Goal: Task Accomplishment & Management: Use online tool/utility

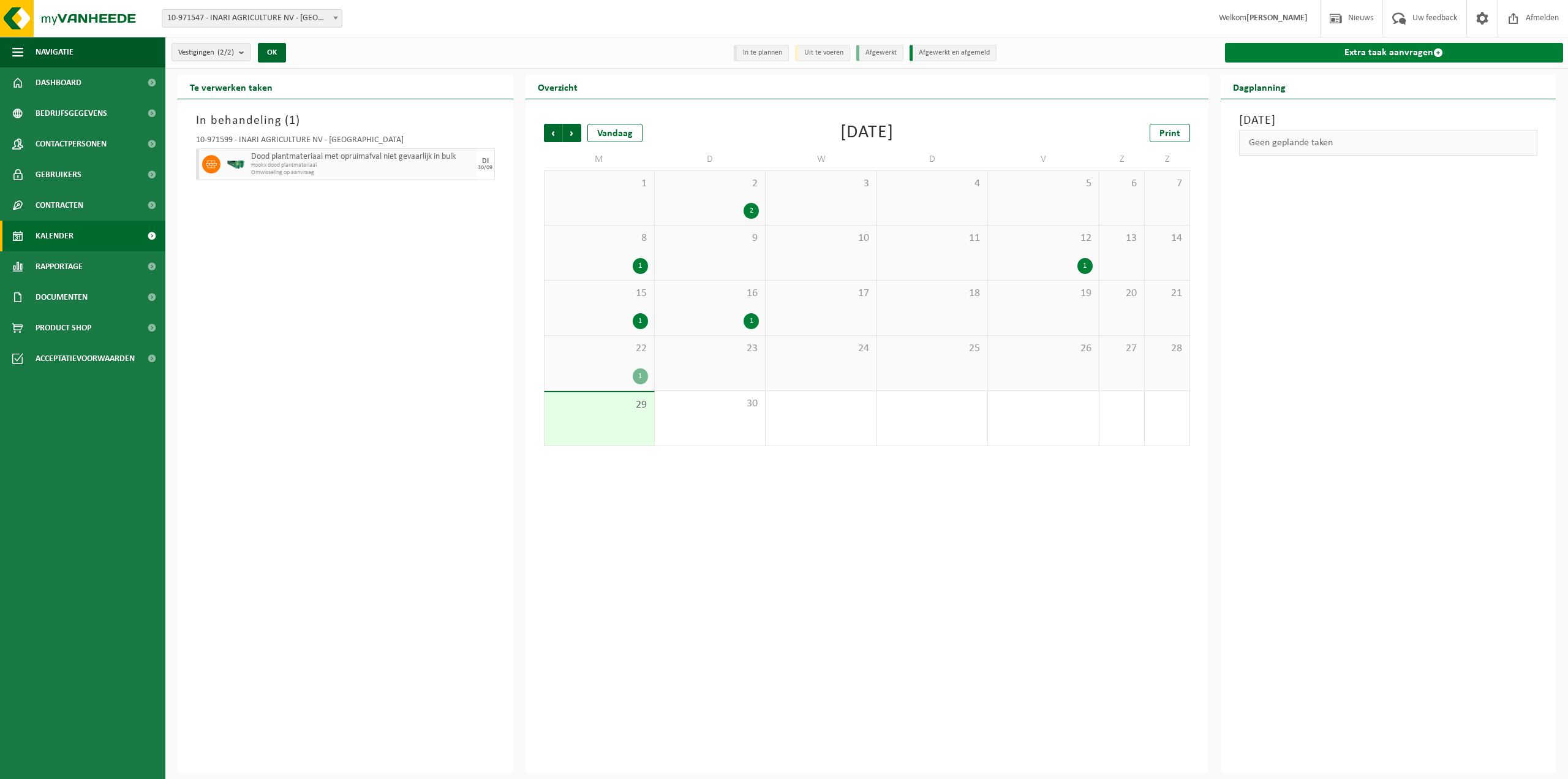
click at [1316, 54] on link "Extra taak aanvragen" at bounding box center [1394, 53] width 338 height 20
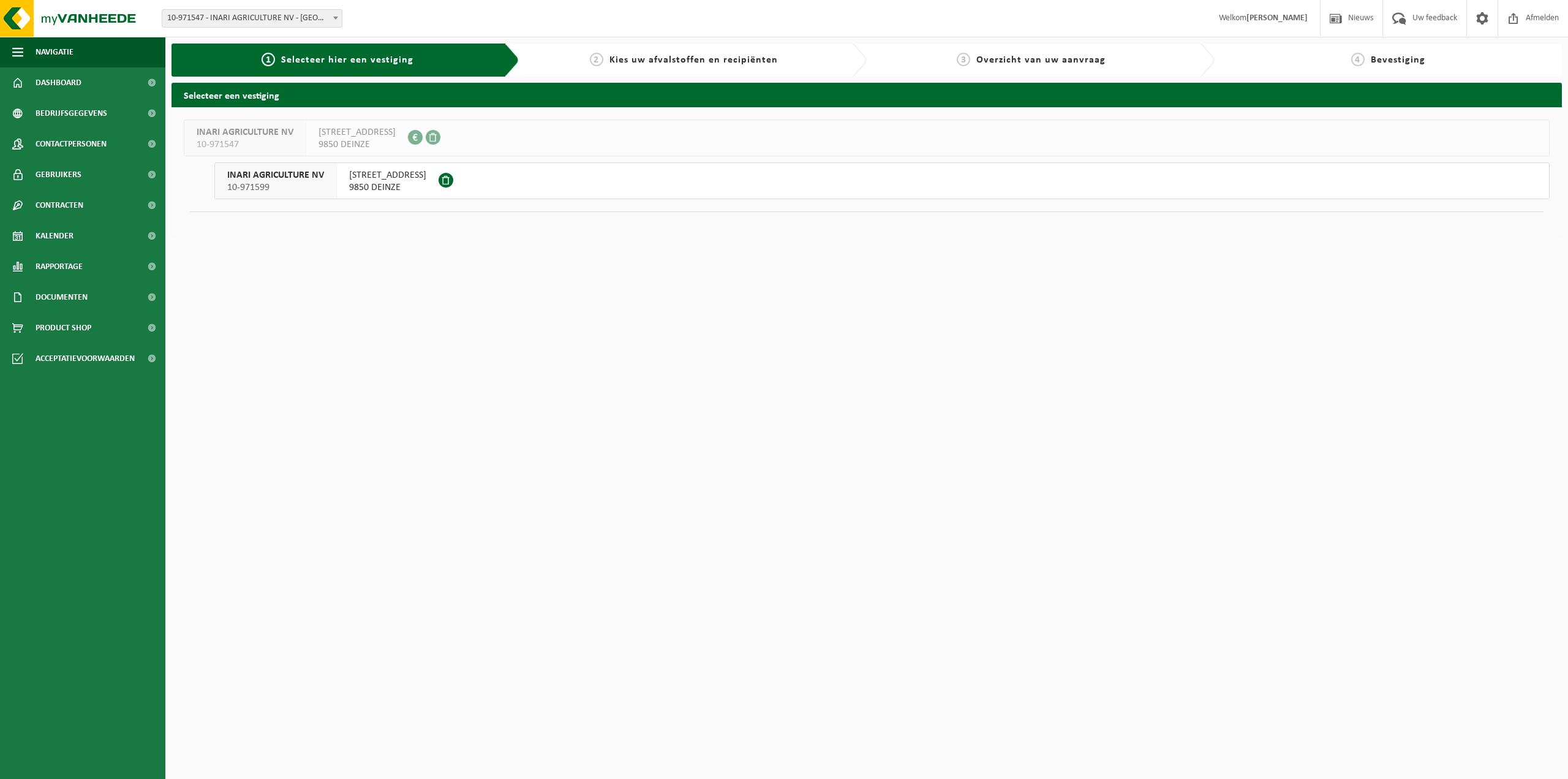
click at [410, 182] on span "9850 DEINZE" at bounding box center [387, 188] width 77 height 12
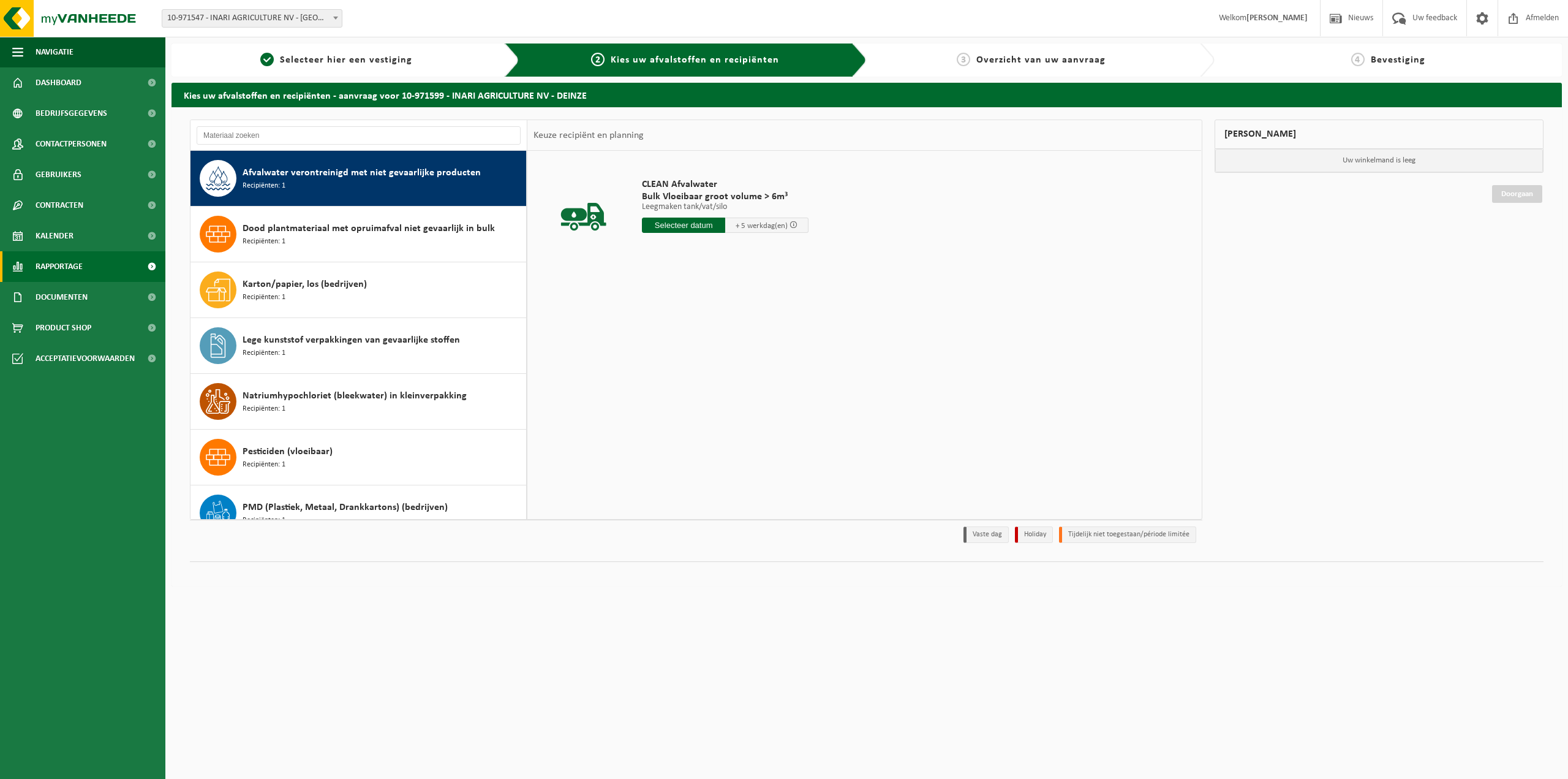
click at [93, 264] on link "Rapportage" at bounding box center [82, 266] width 165 height 30
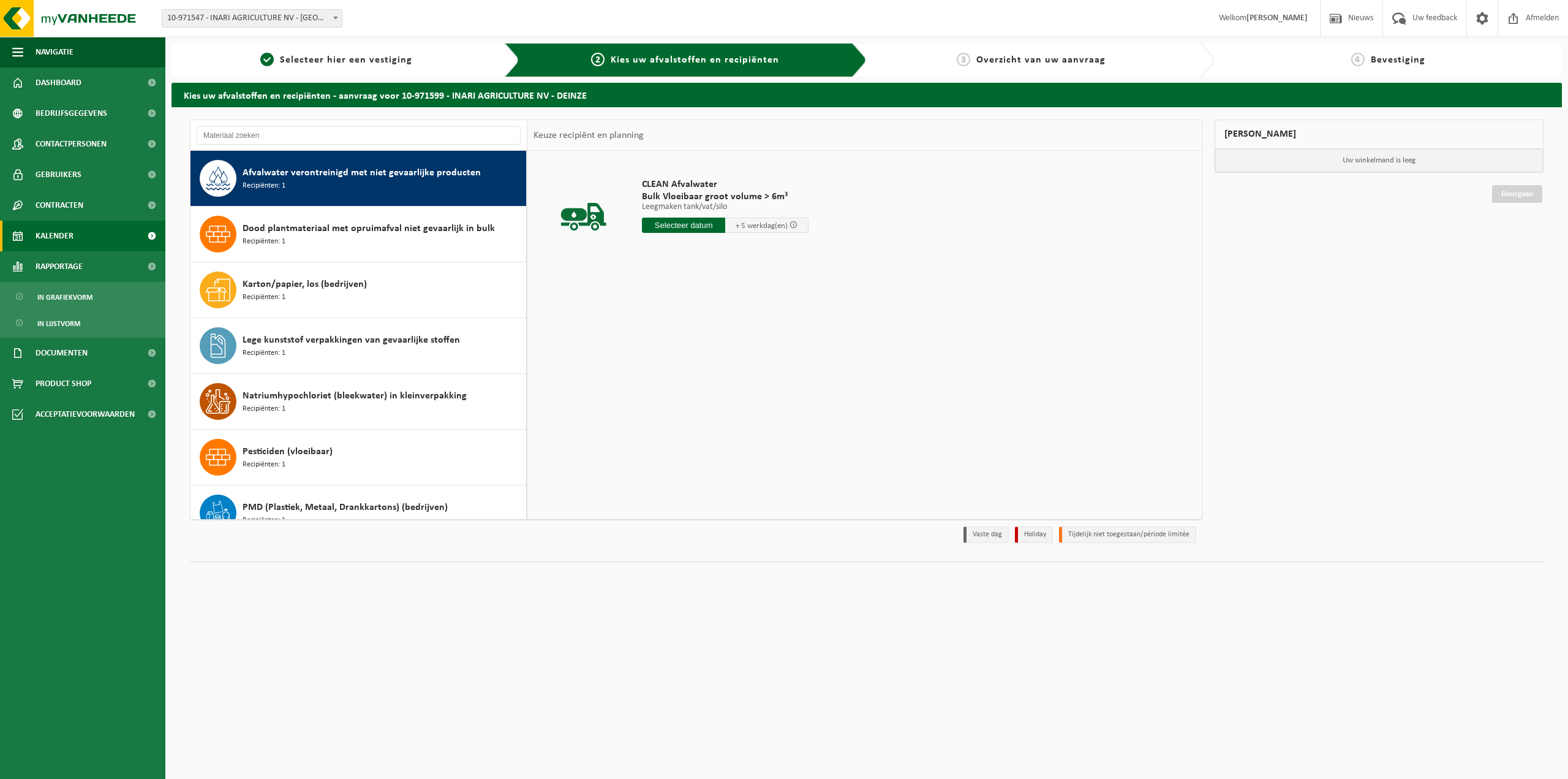
click at [86, 236] on link "Kalender" at bounding box center [82, 235] width 165 height 30
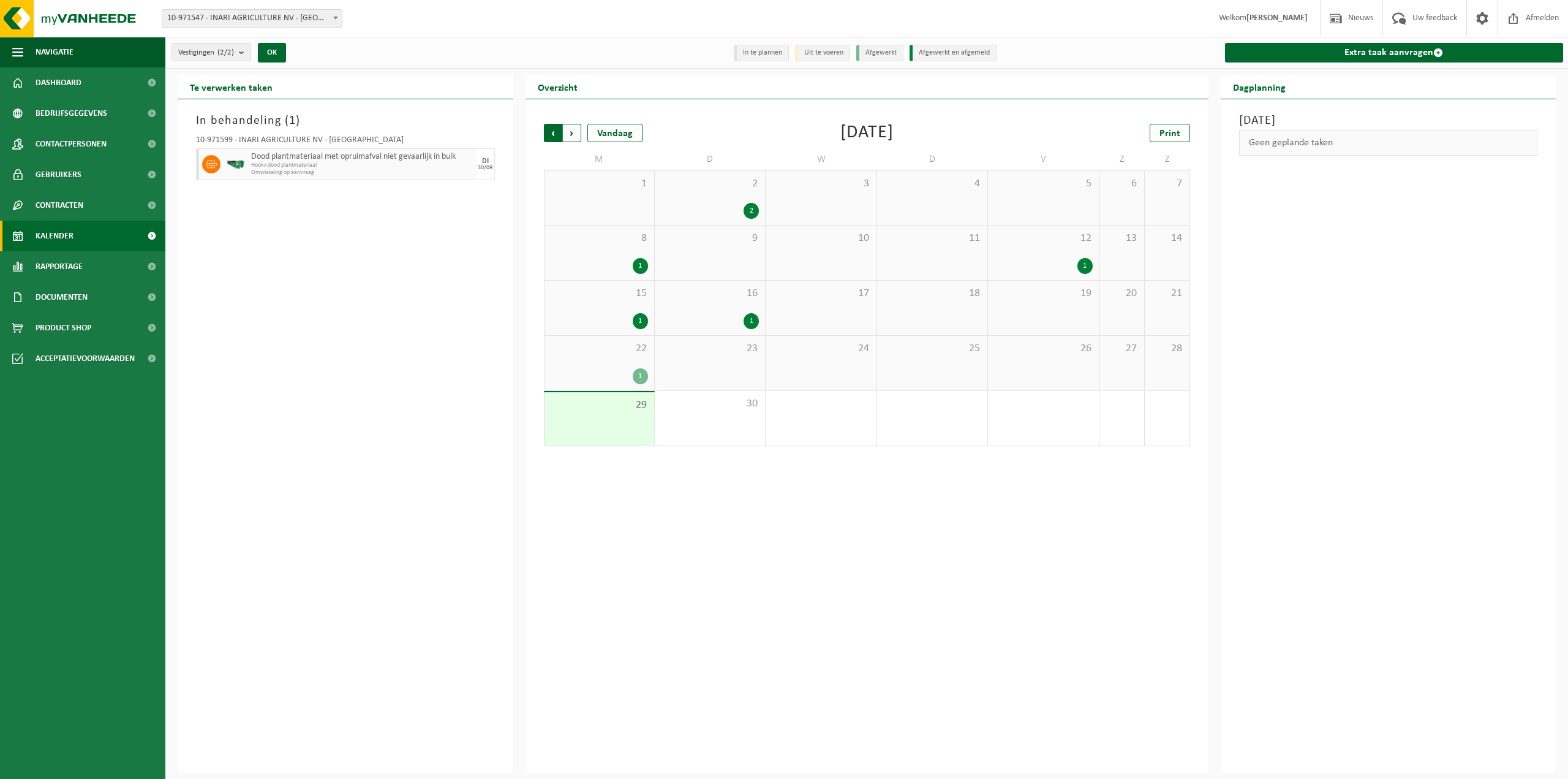
click at [568, 142] on span "Volgende" at bounding box center [571, 132] width 18 height 18
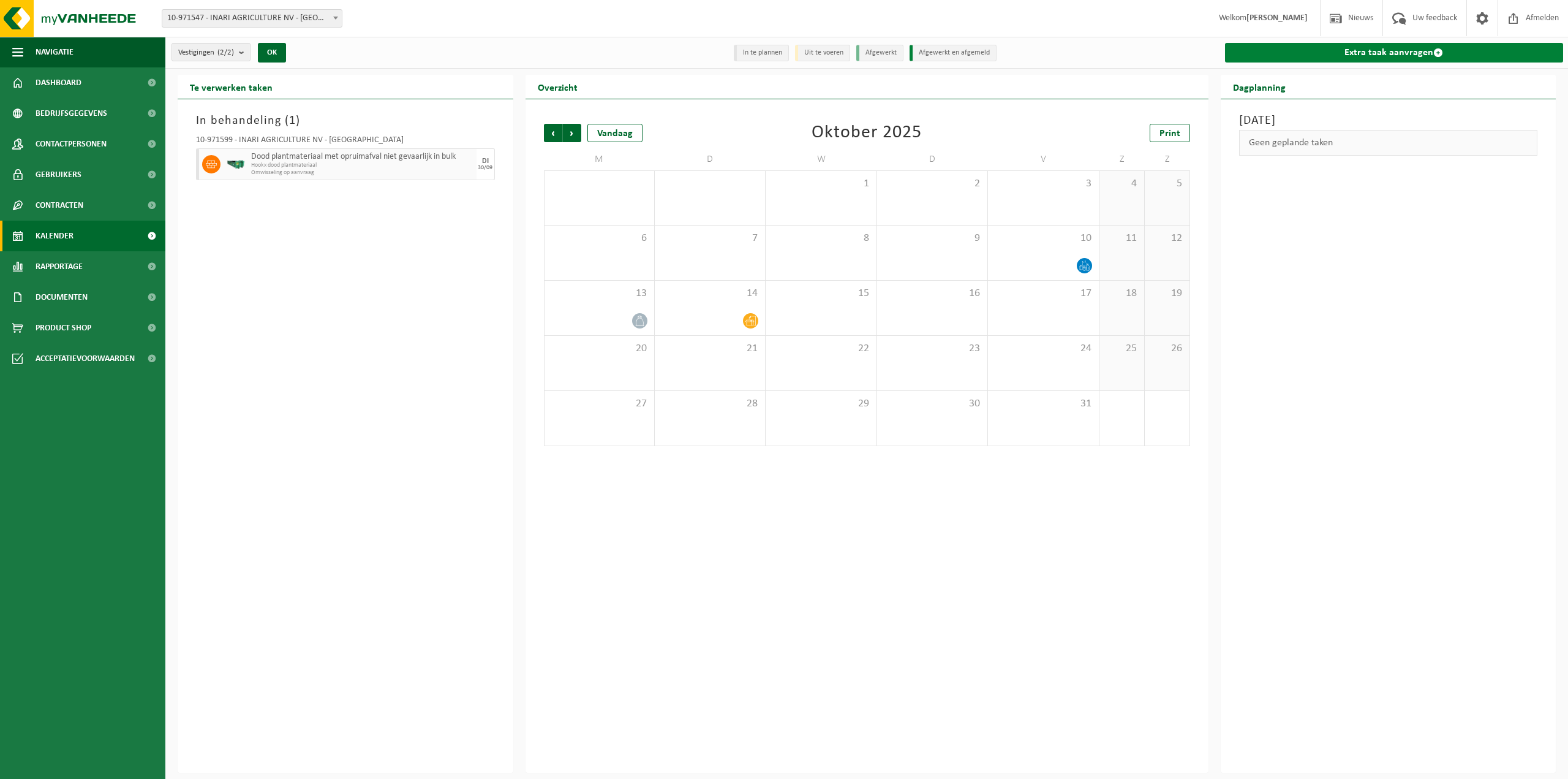
click at [1416, 50] on link "Extra taak aanvragen" at bounding box center [1394, 53] width 338 height 20
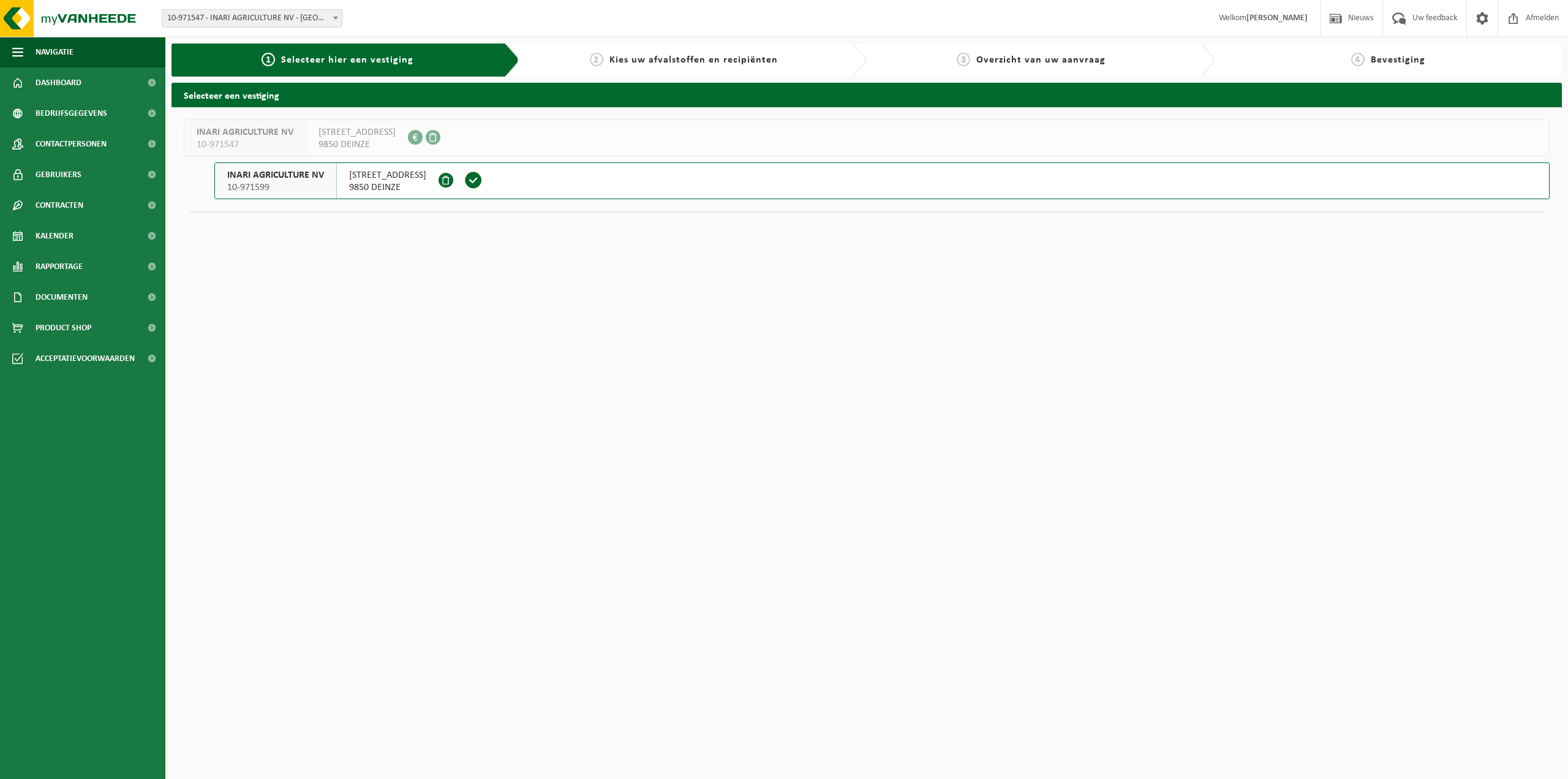
click at [353, 185] on span "9850 DEINZE" at bounding box center [387, 188] width 77 height 12
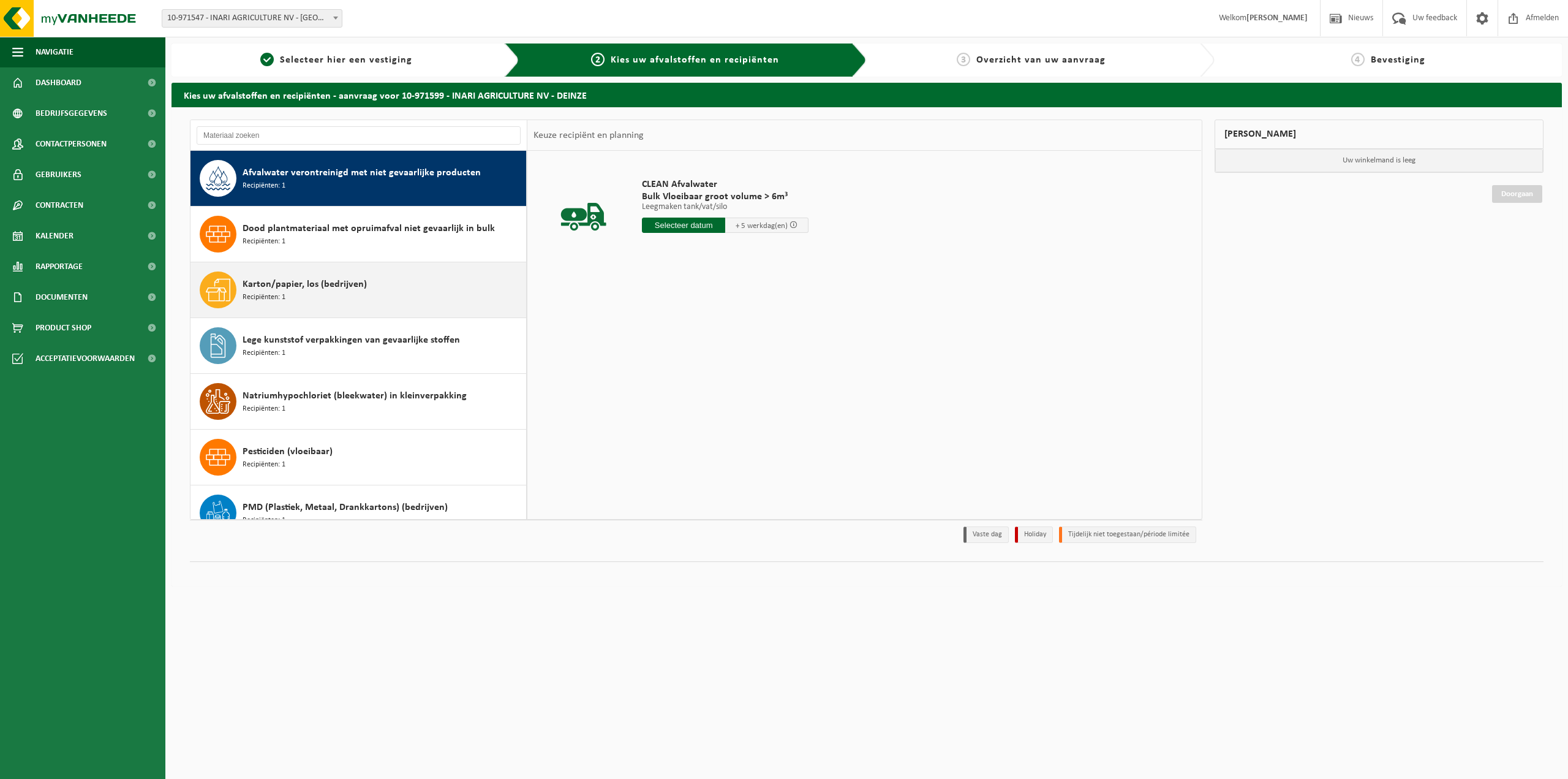
click at [315, 287] on span "Karton/papier, los (bedrijven)" at bounding box center [305, 284] width 125 height 15
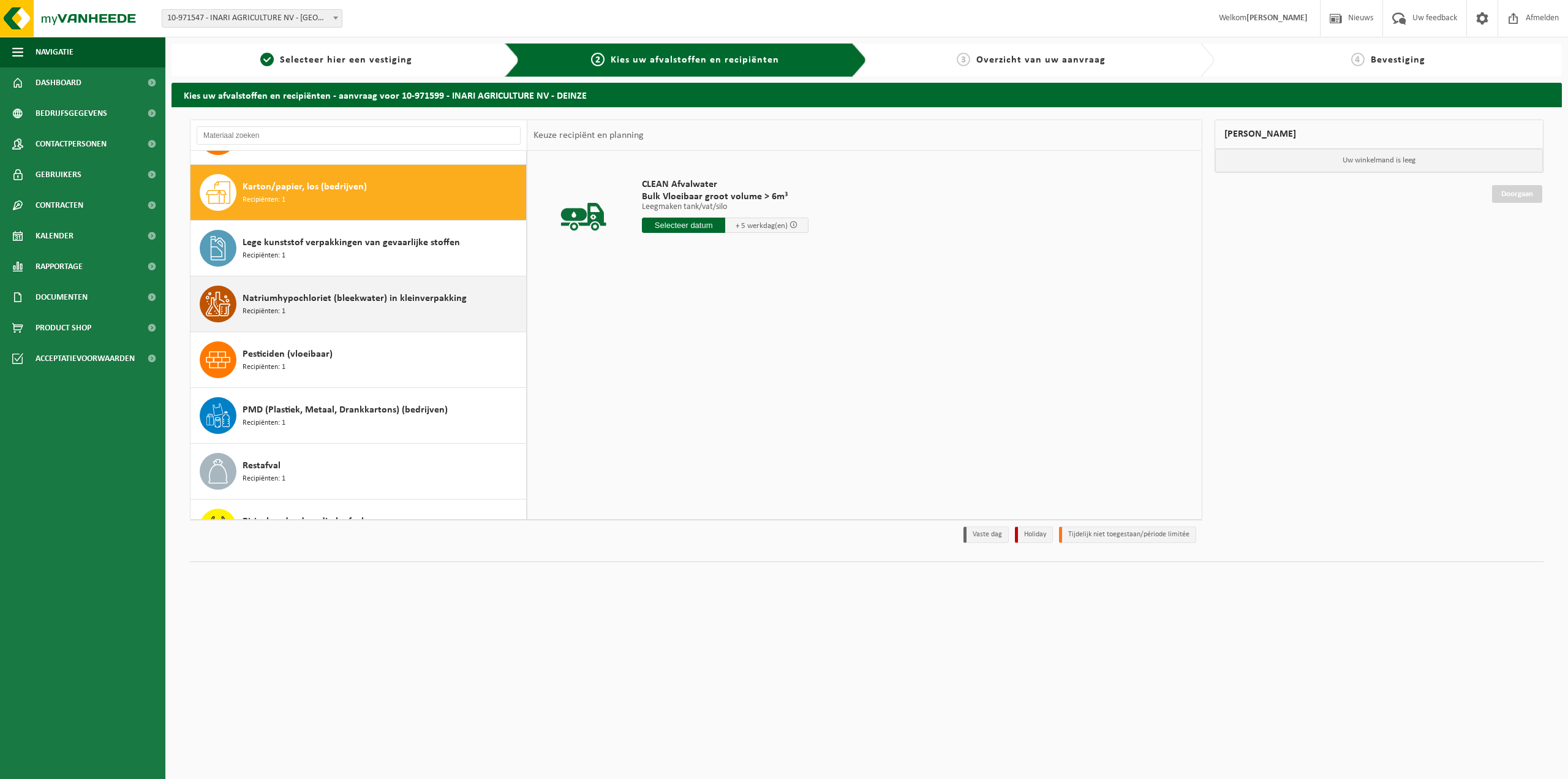
scroll to position [111, 0]
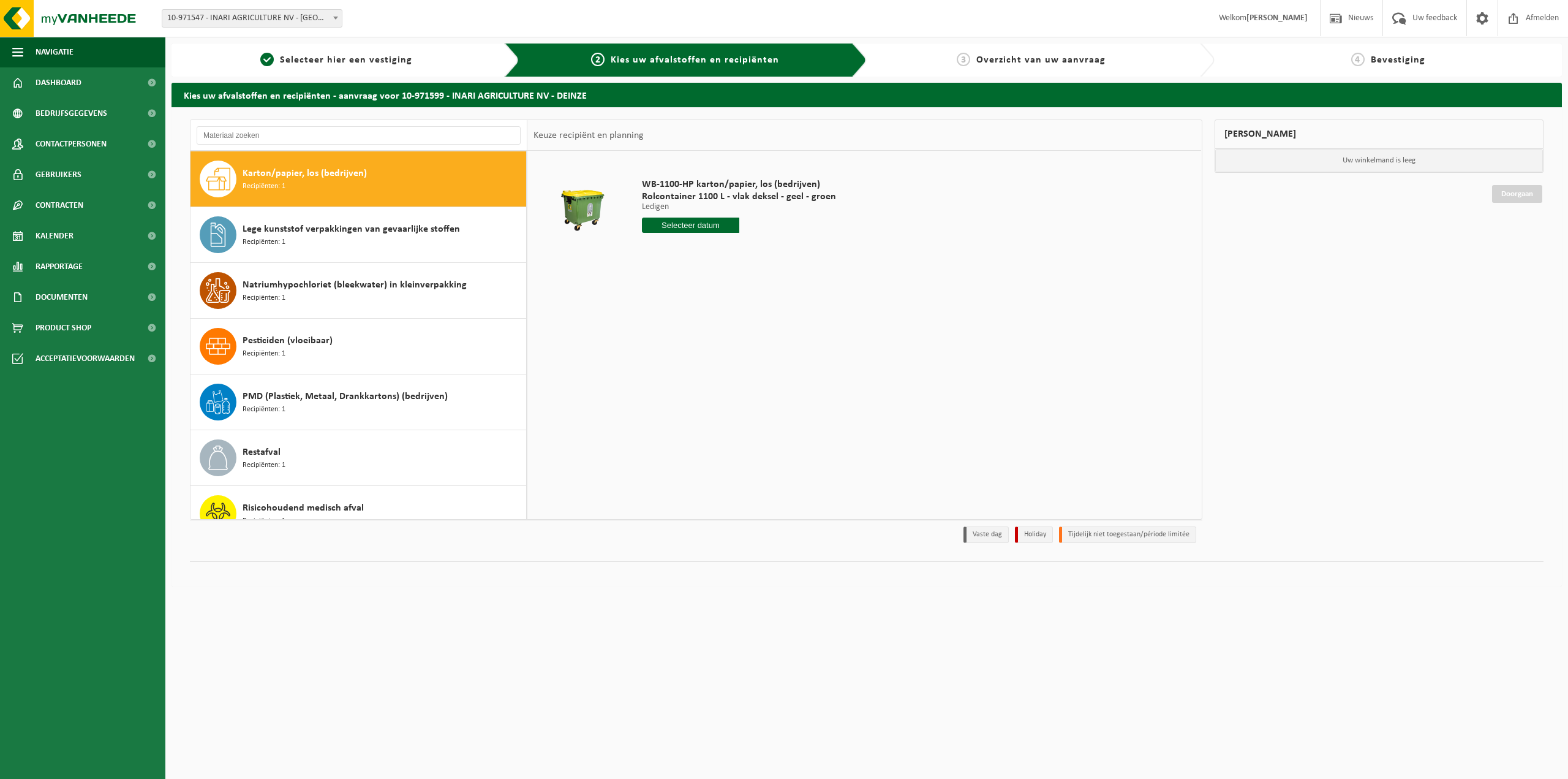
click at [699, 223] on input "text" at bounding box center [691, 225] width 98 height 16
click at [93, 229] on link "Kalender" at bounding box center [82, 235] width 165 height 30
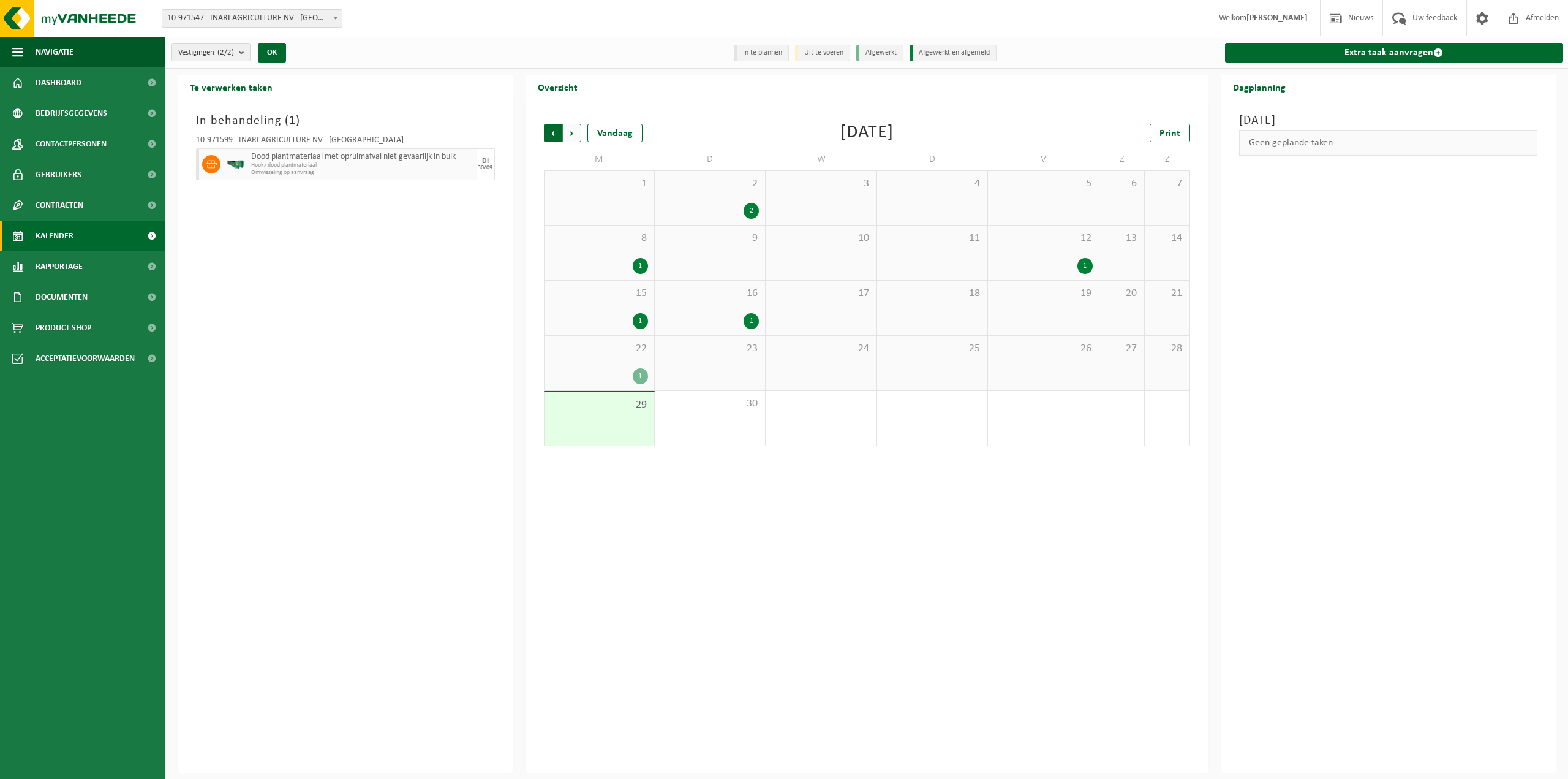
click at [577, 135] on span "Volgende" at bounding box center [571, 132] width 18 height 18
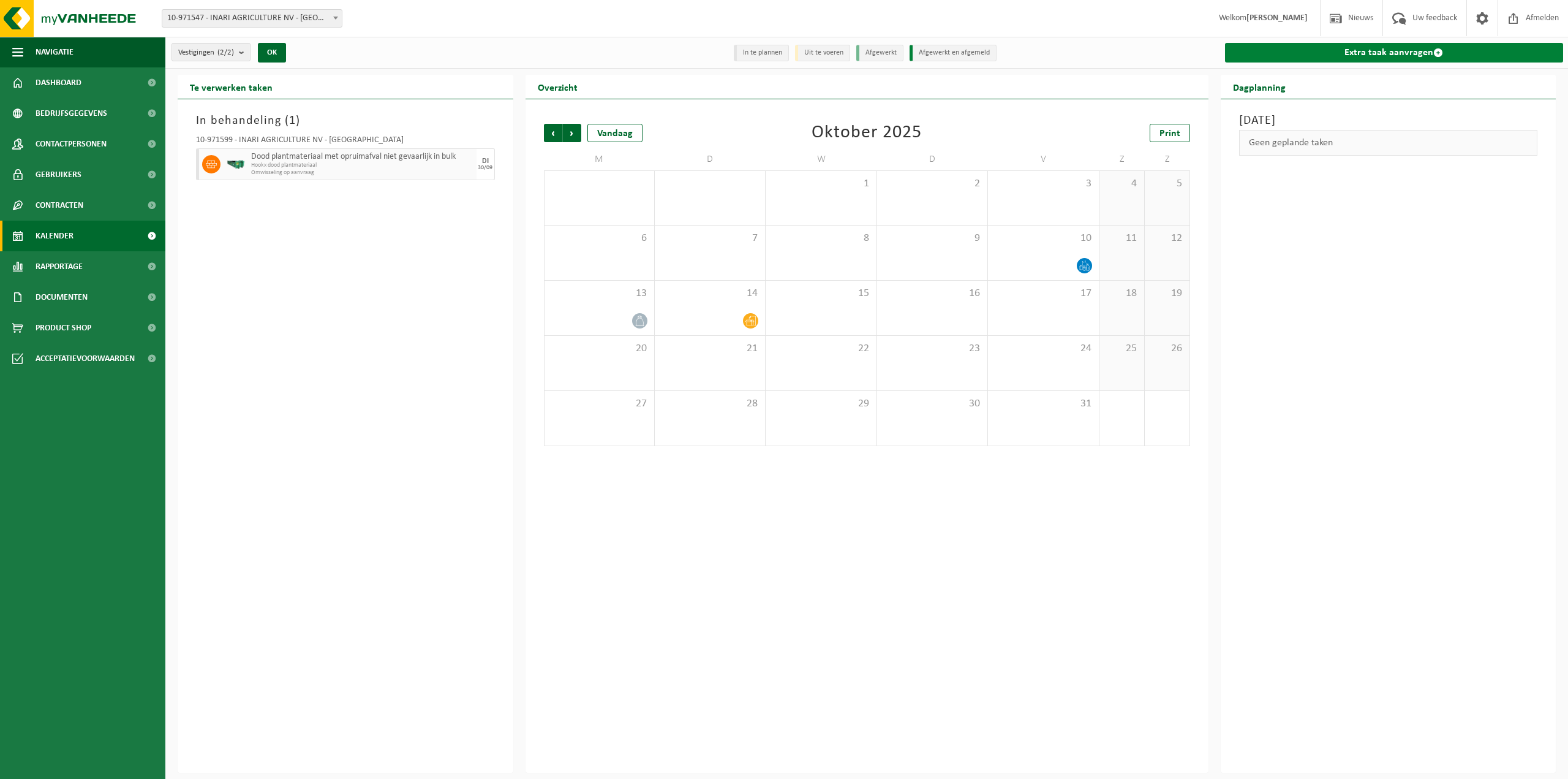
click at [1378, 47] on link "Extra taak aanvragen" at bounding box center [1394, 53] width 338 height 20
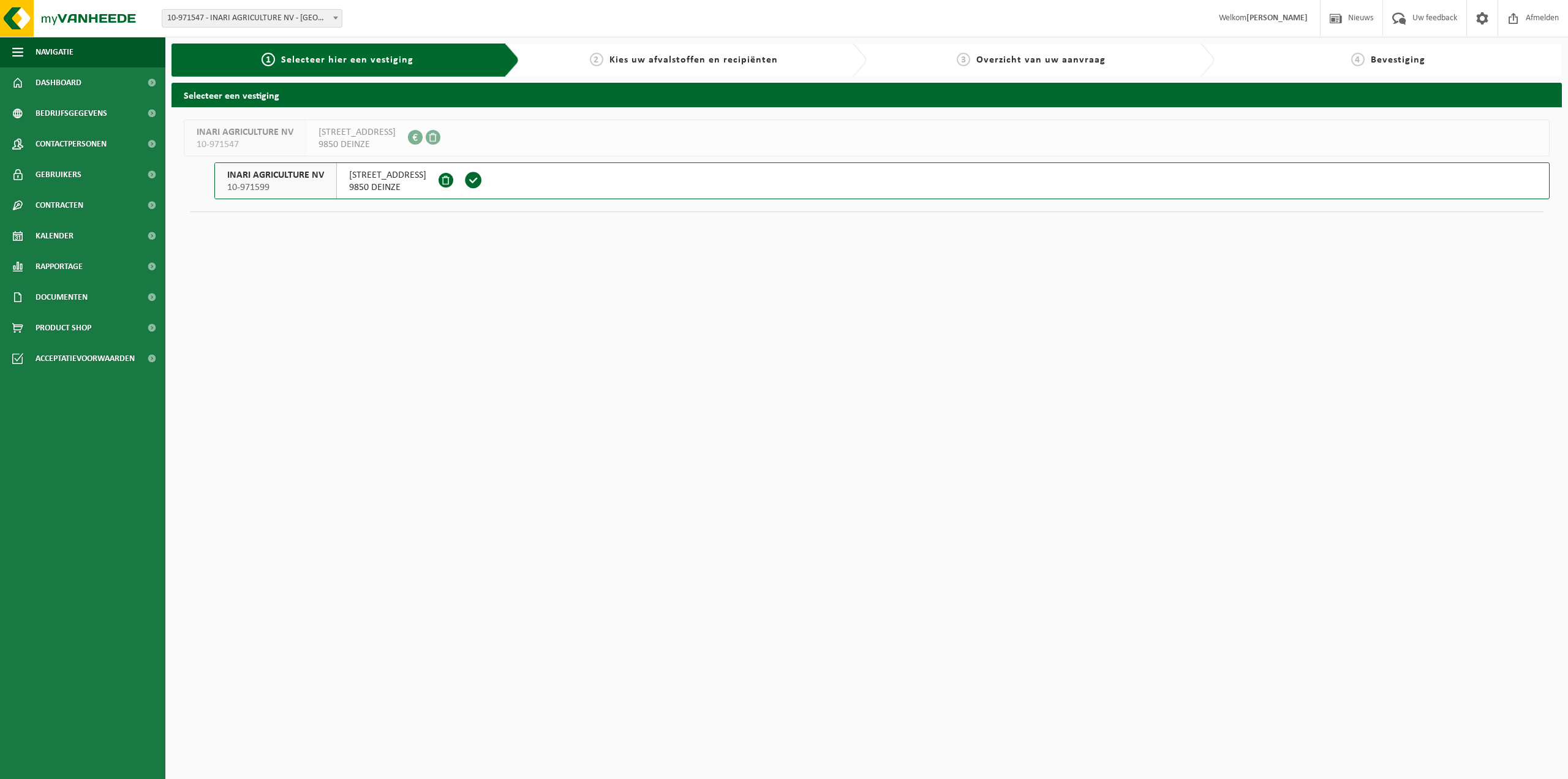
click at [416, 174] on span "NIEUWE KERKSTRAAT 8" at bounding box center [387, 175] width 77 height 12
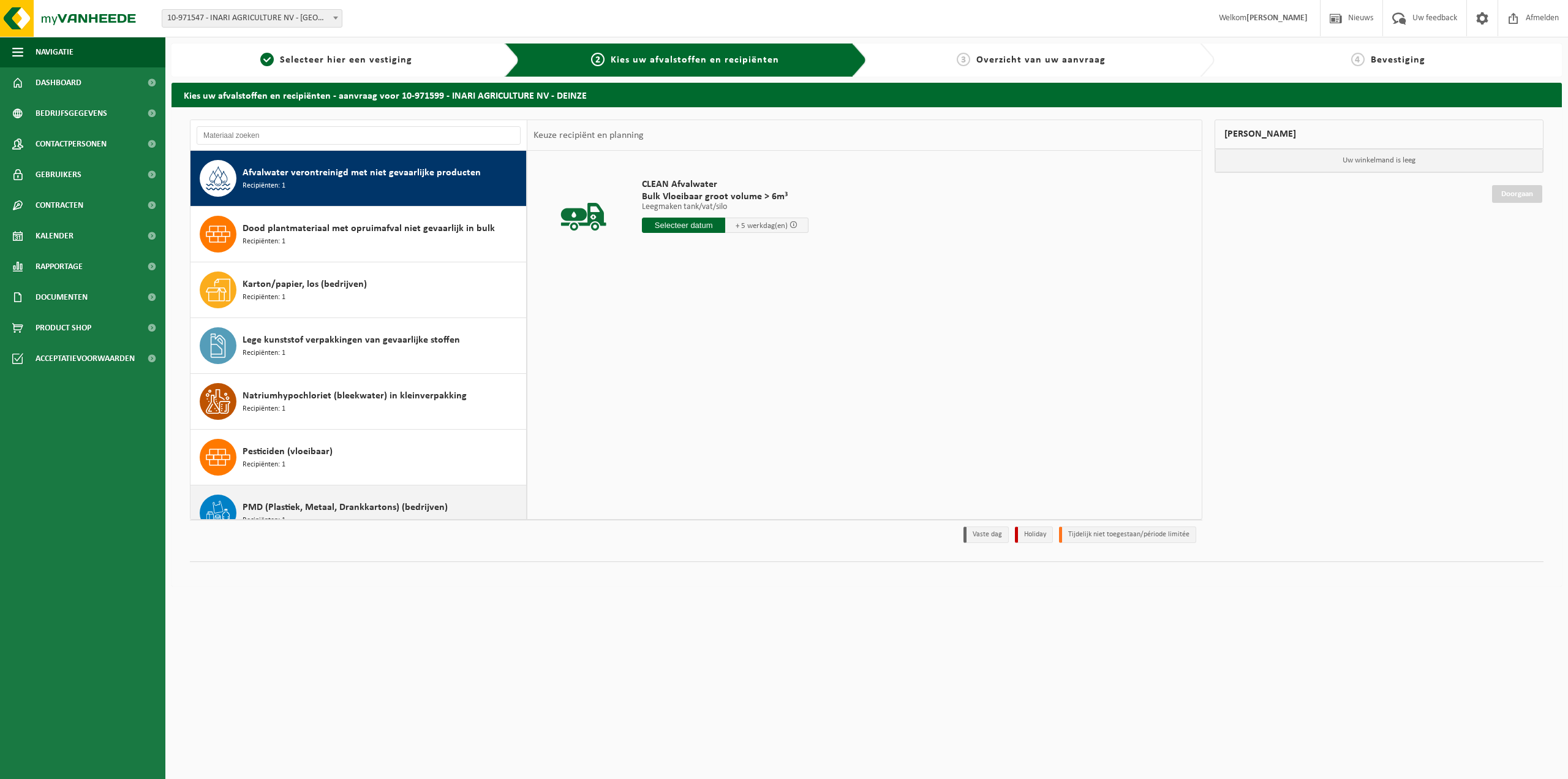
click at [304, 505] on span "PMD (Plastiek, Metaal, Drankkartons) (bedrijven)" at bounding box center [344, 507] width 205 height 15
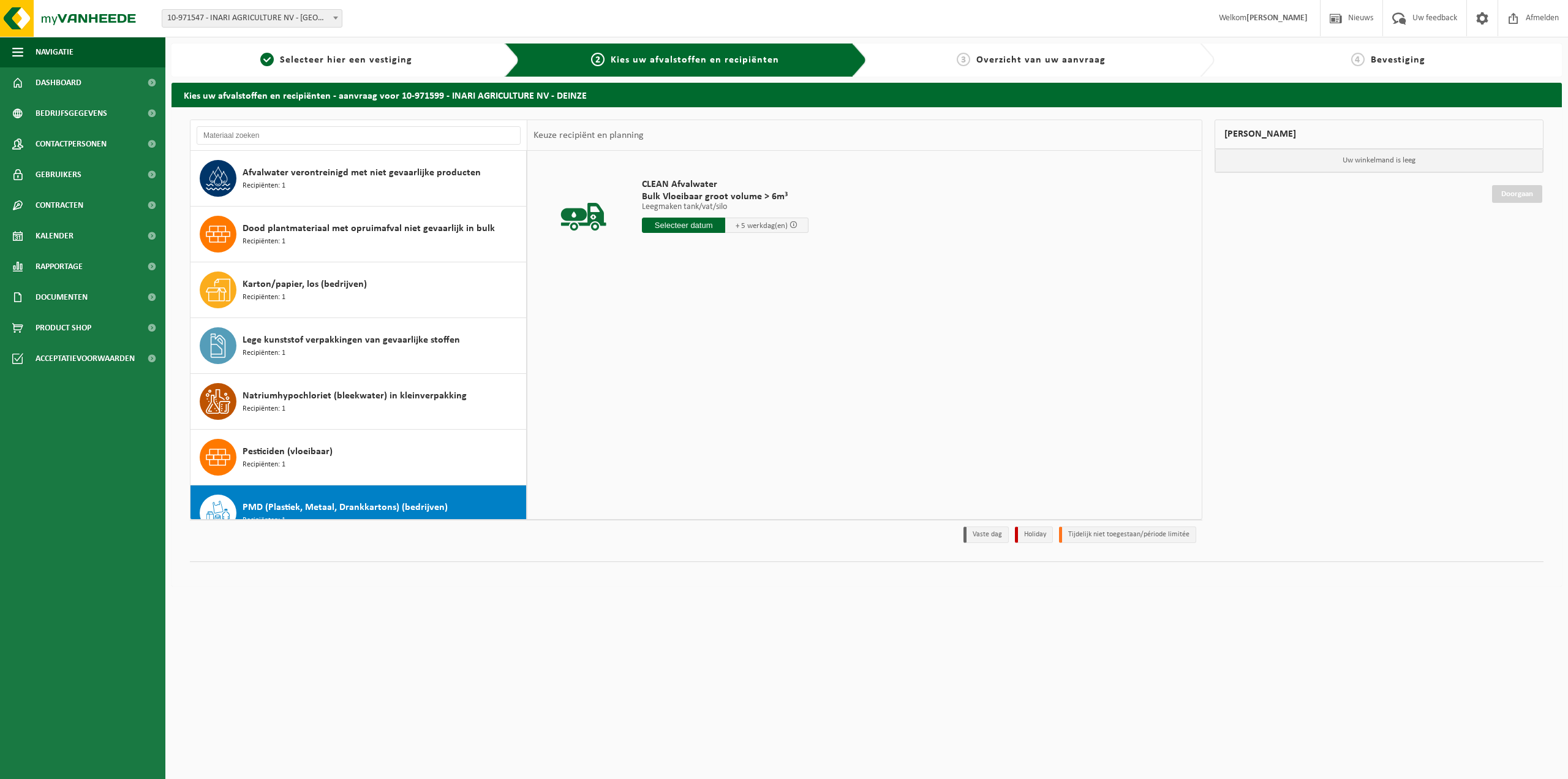
scroll to position [186, 0]
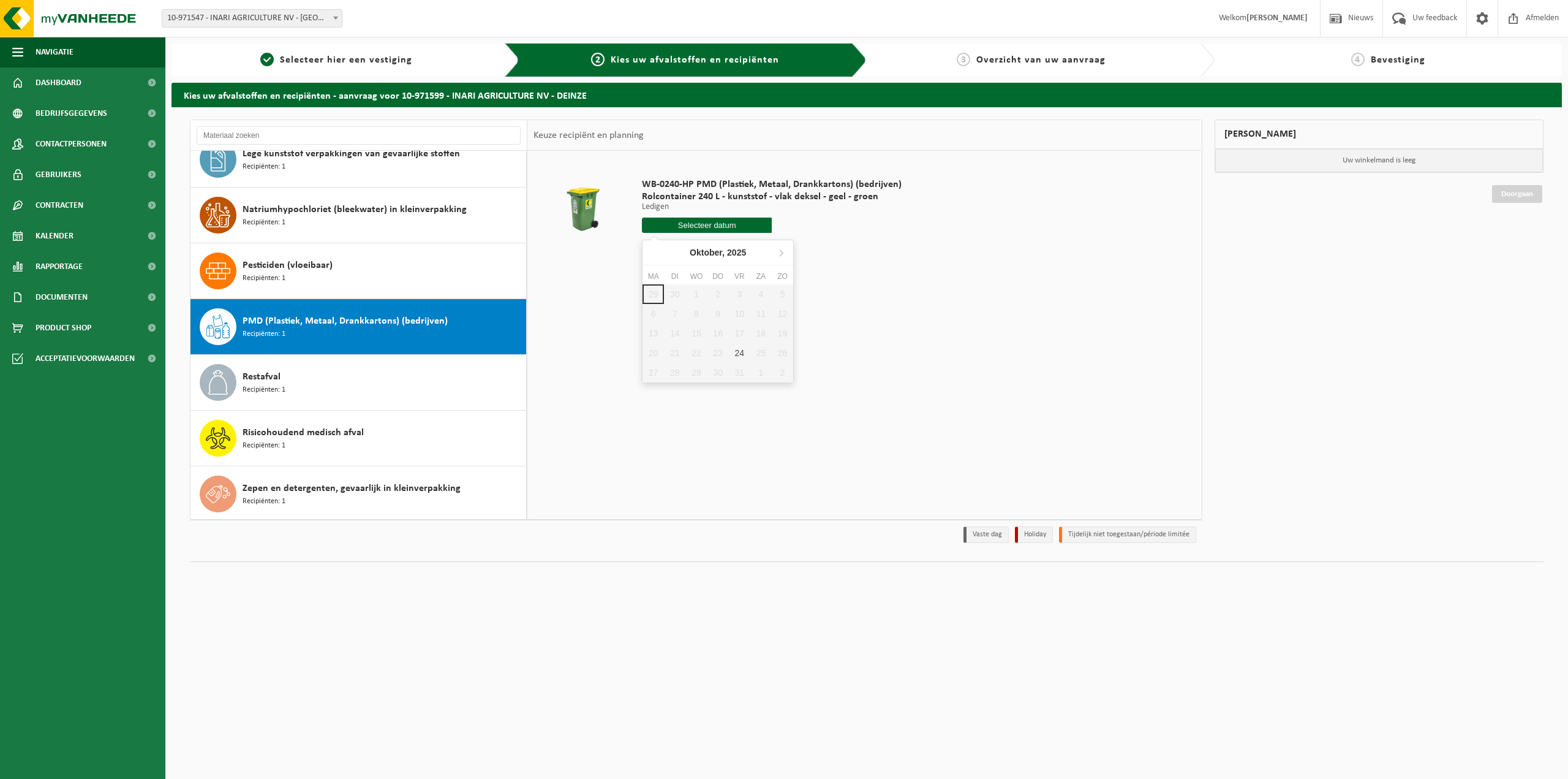
click at [711, 223] on input "text" at bounding box center [707, 225] width 130 height 16
click at [948, 295] on div "WB-0240-HP PMD (Plastiek, Metaal, Drankkartons) (bedrijven) Rolcontainer 240 L …" at bounding box center [864, 334] width 674 height 368
click at [99, 204] on link "Contracten" at bounding box center [82, 204] width 165 height 30
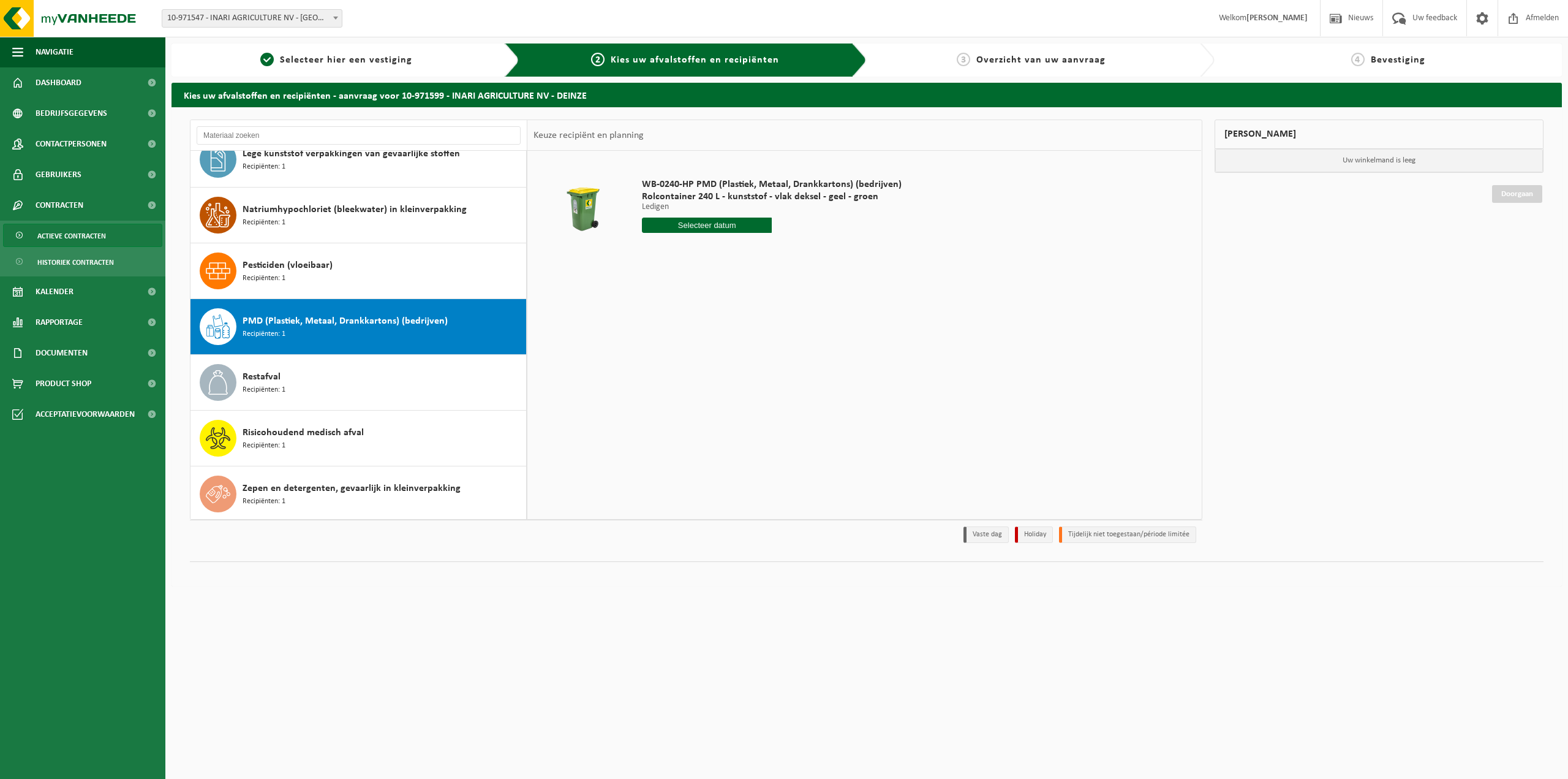
click at [90, 236] on span "Actieve contracten" at bounding box center [71, 235] width 68 height 23
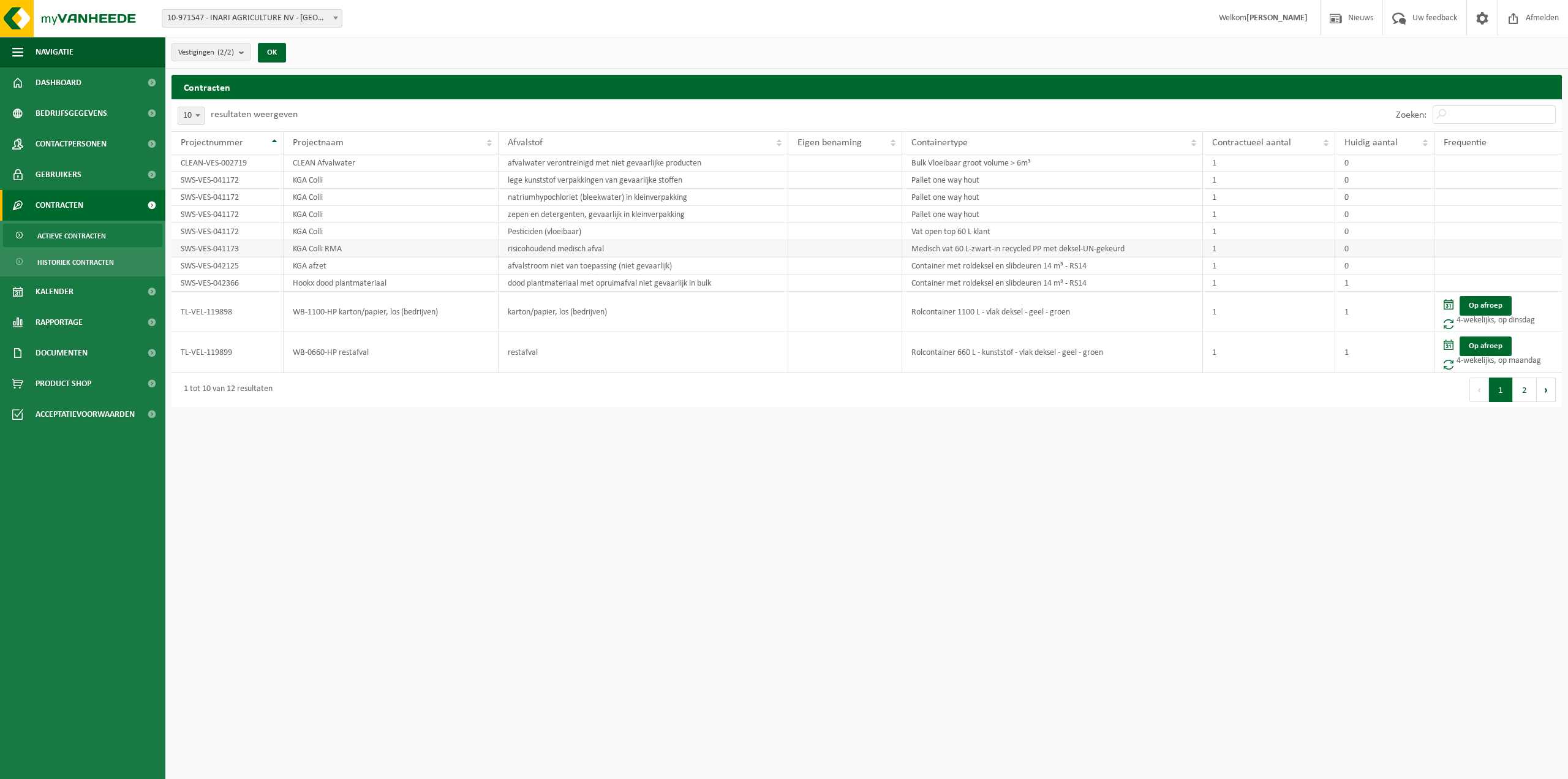
click at [267, 255] on td "SWS-VES-041173" at bounding box center [228, 248] width 112 height 17
click at [228, 267] on td "SWS-VES-042125" at bounding box center [228, 266] width 112 height 17
click at [271, 49] on button "OK" at bounding box center [272, 53] width 29 height 20
click at [94, 138] on span "Contactpersonen" at bounding box center [71, 144] width 71 height 30
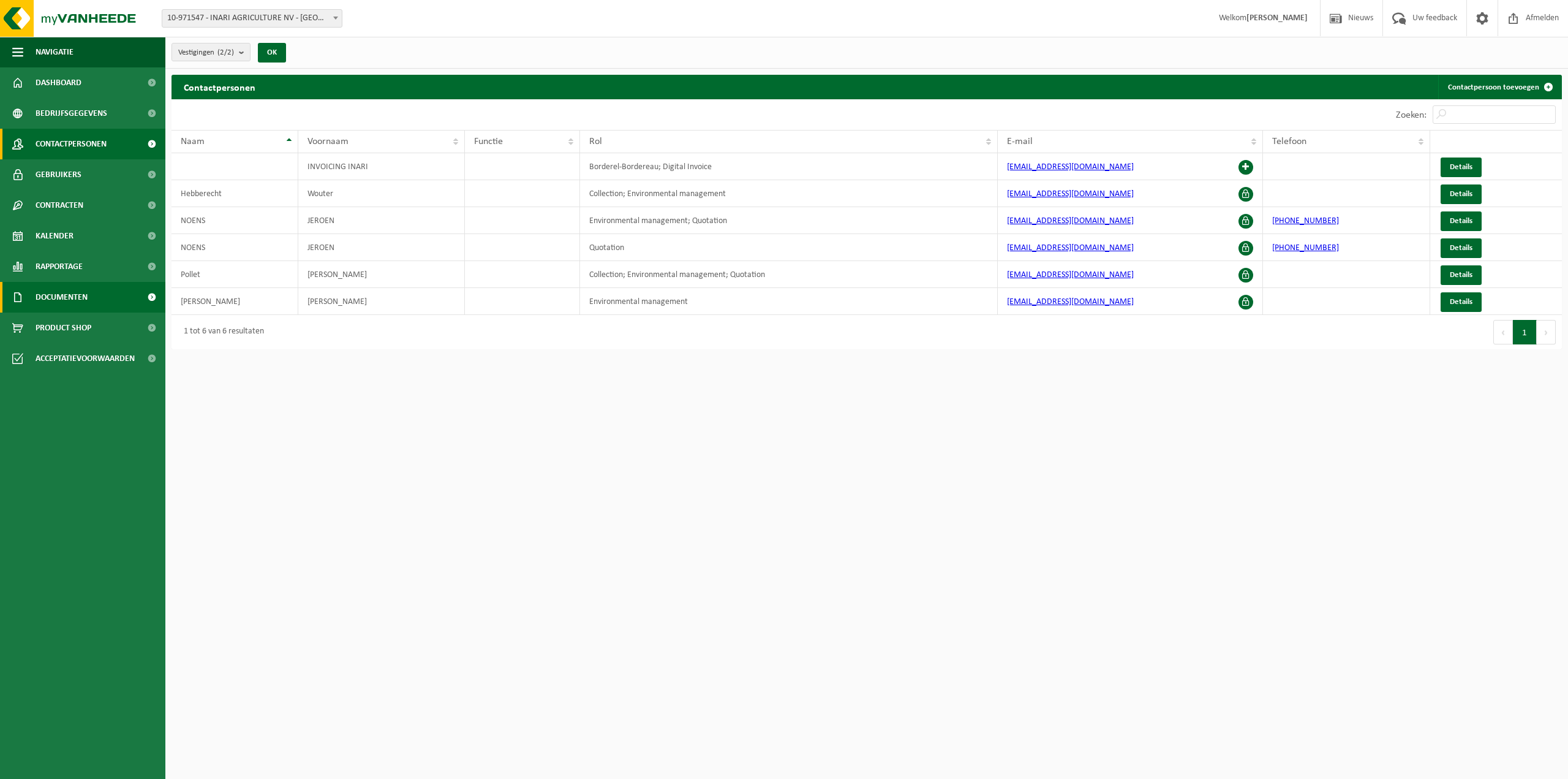
click at [62, 299] on span "Documenten" at bounding box center [61, 297] width 52 height 30
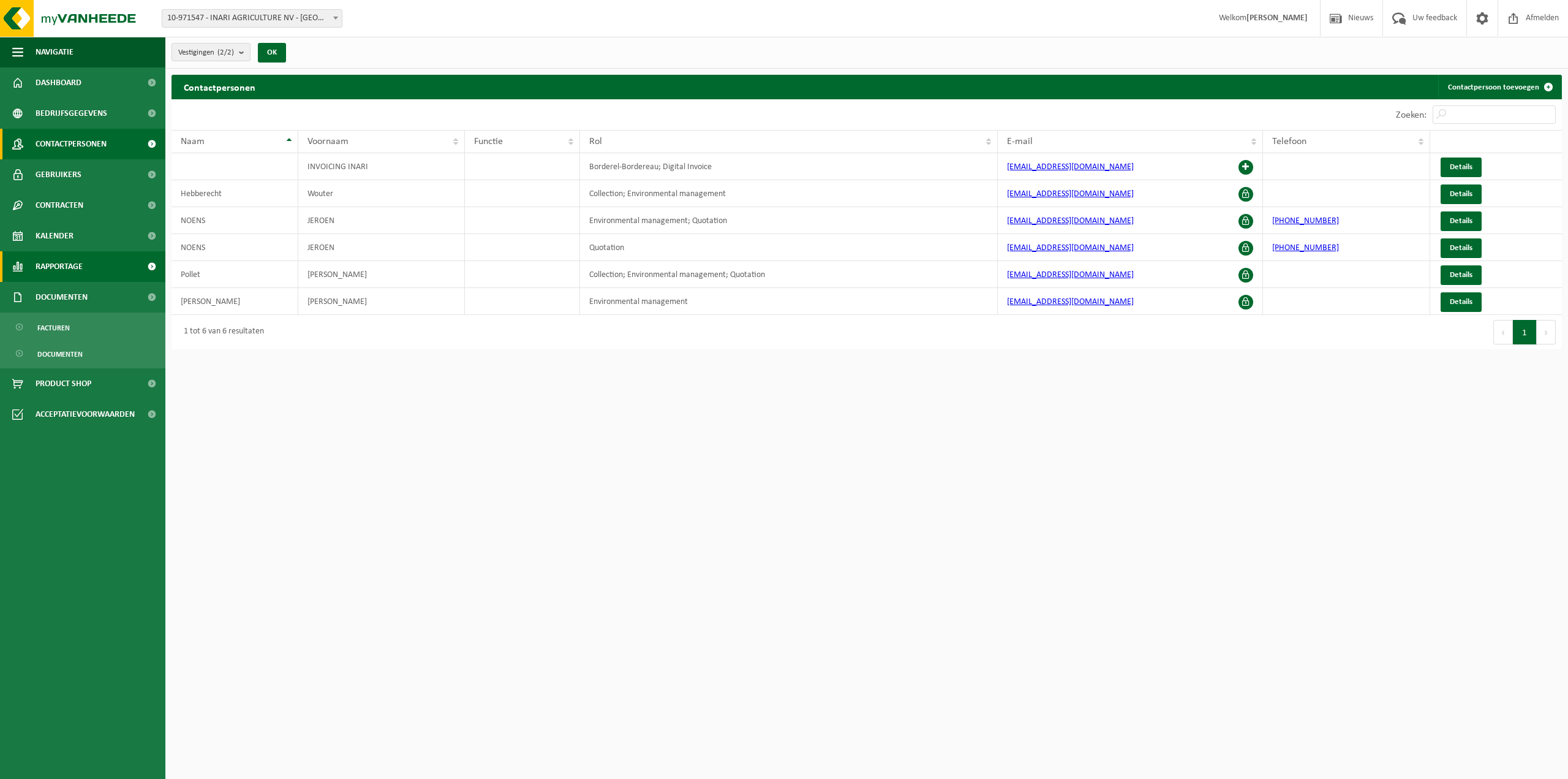
click at [74, 272] on span "Rapportage" at bounding box center [59, 266] width 48 height 30
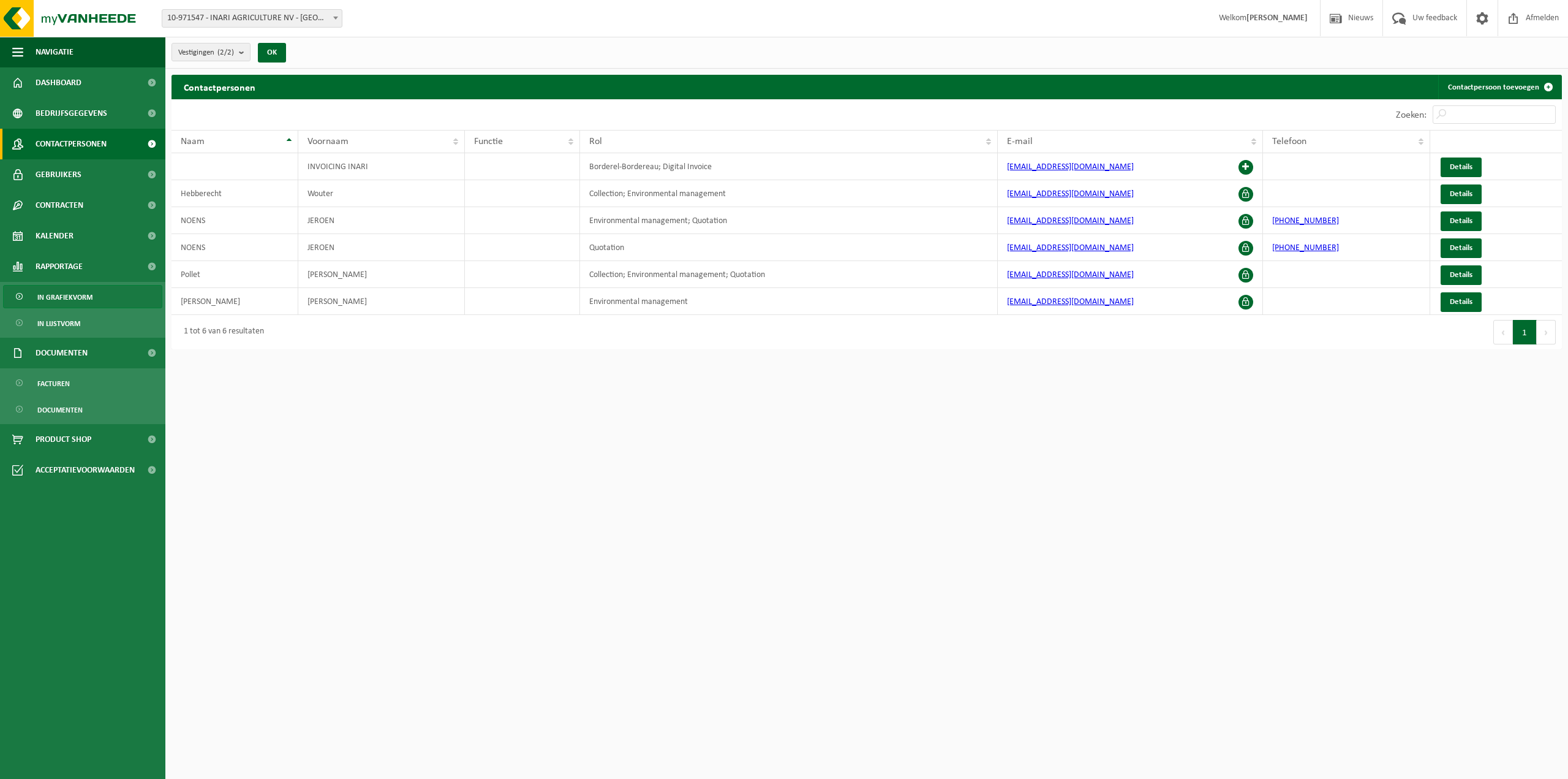
click at [93, 296] on link "In grafiekvorm" at bounding box center [83, 296] width 159 height 23
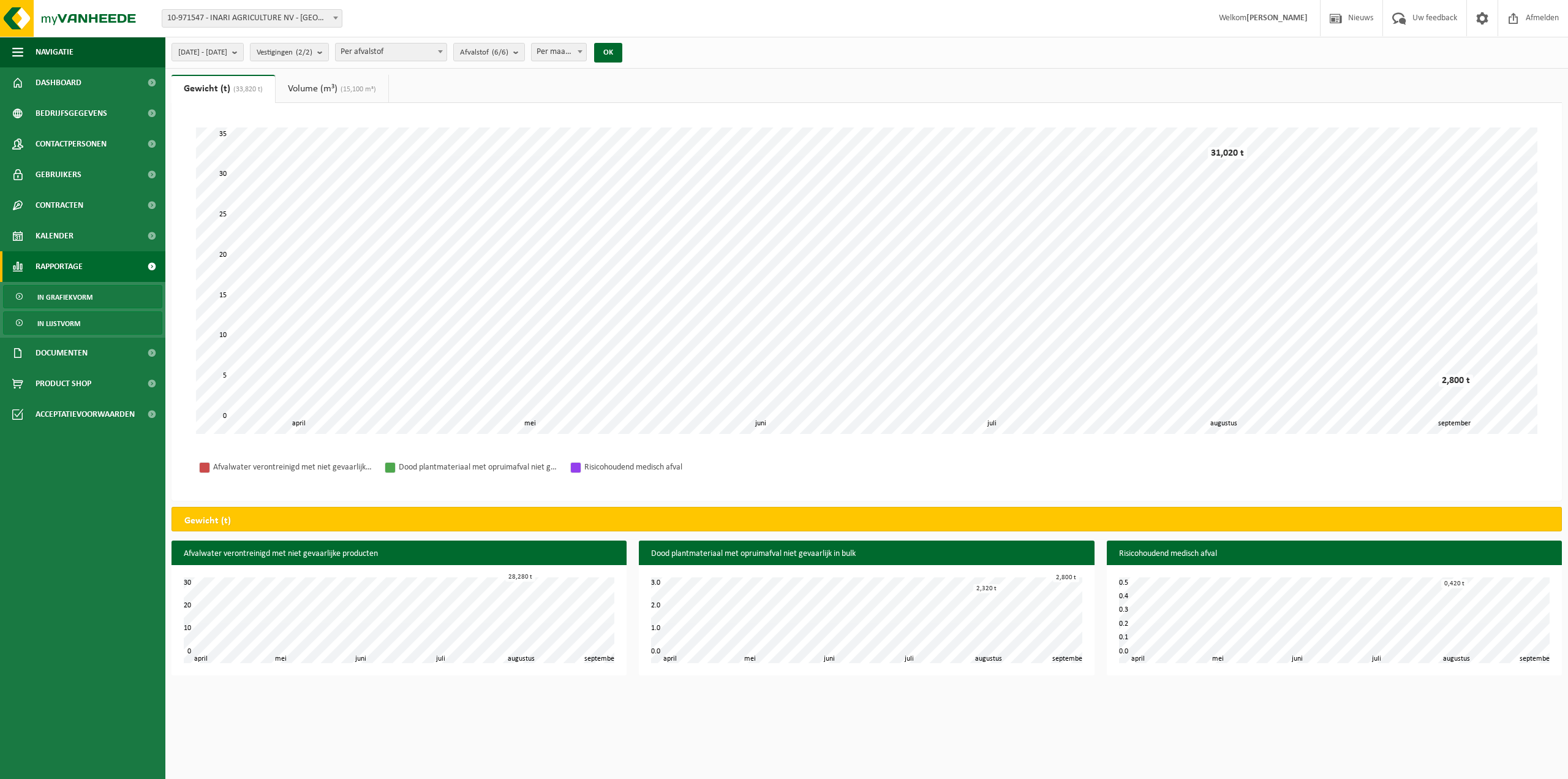
click at [93, 320] on link "In lijstvorm" at bounding box center [83, 323] width 159 height 23
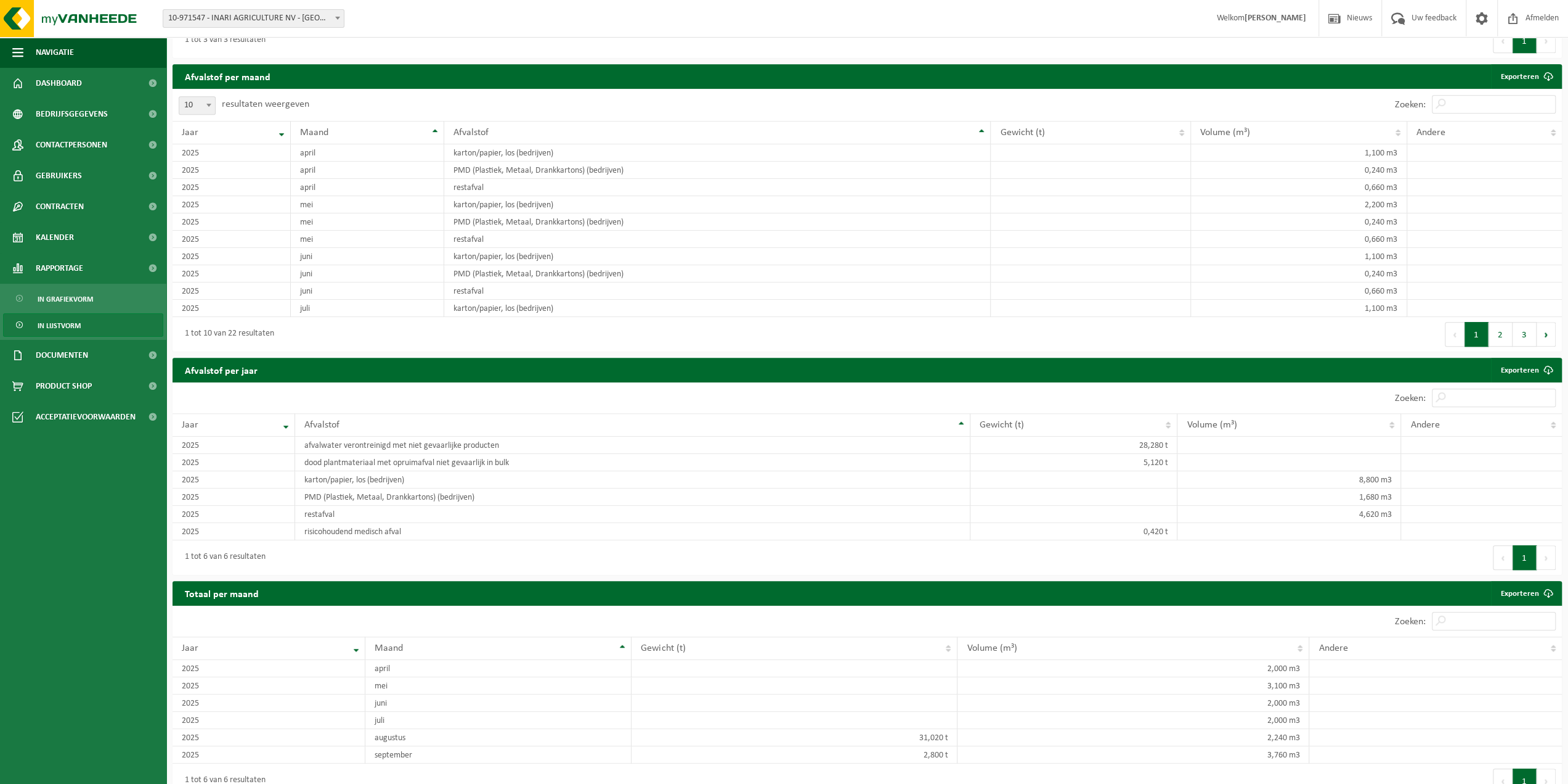
scroll to position [700, 0]
